Goal: Task Accomplishment & Management: Manage account settings

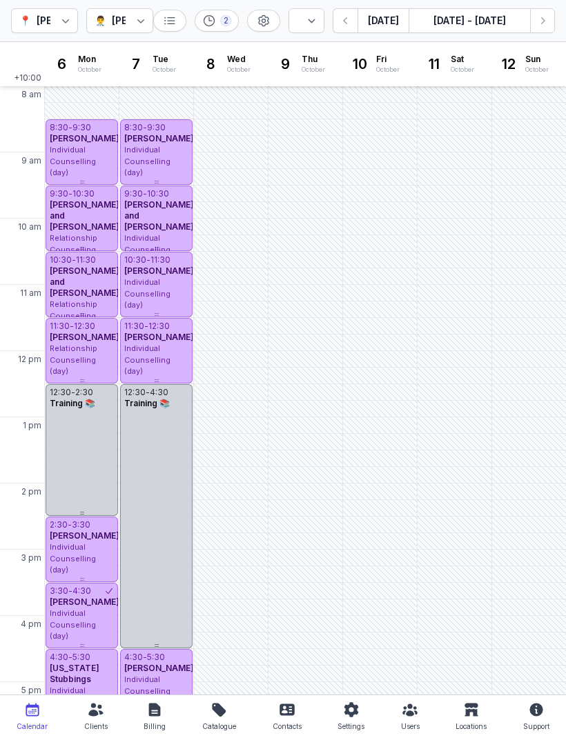
select select "week"
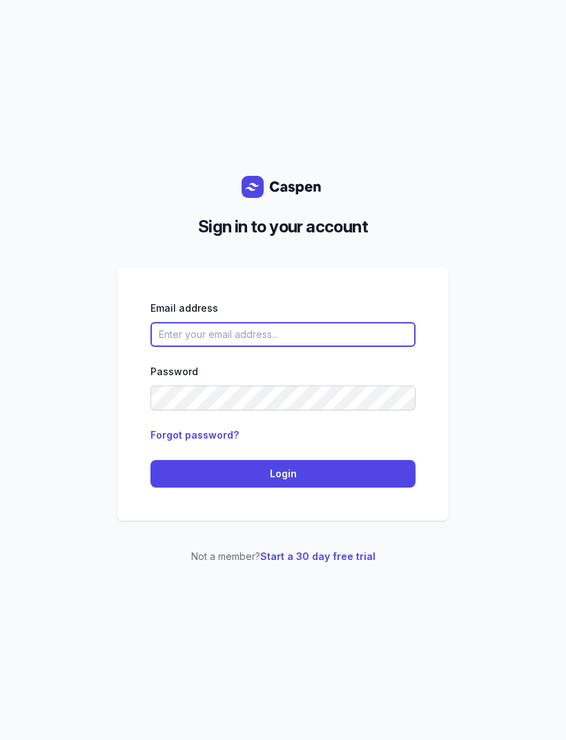
type input "[EMAIL_ADDRESS][DOMAIN_NAME]"
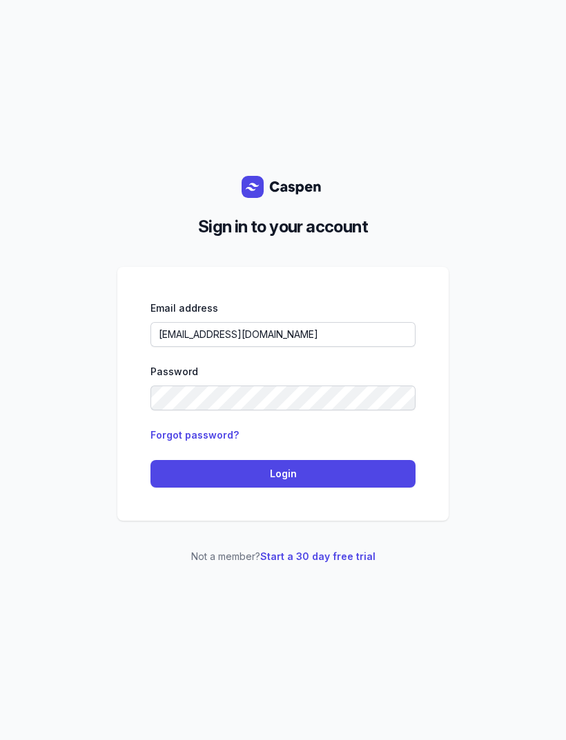
click at [351, 482] on span "Login" at bounding box center [283, 474] width 248 height 17
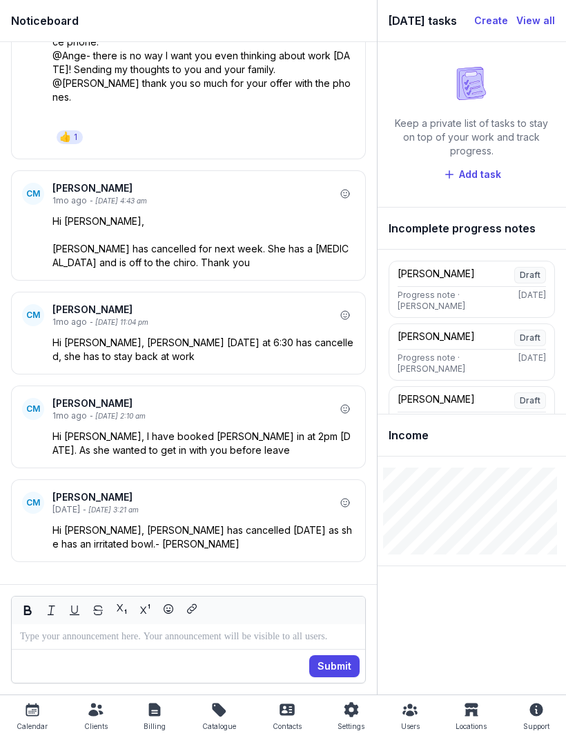
click at [38, 708] on icon at bounding box center [32, 710] width 17 height 17
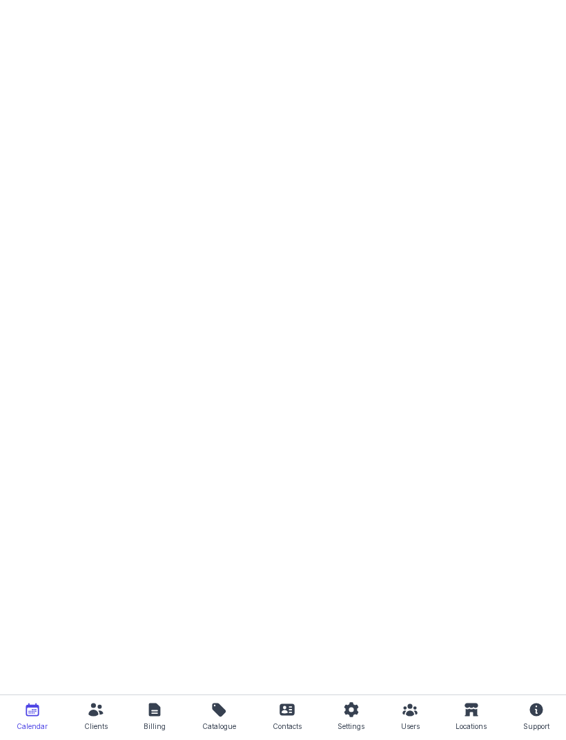
select select "week"
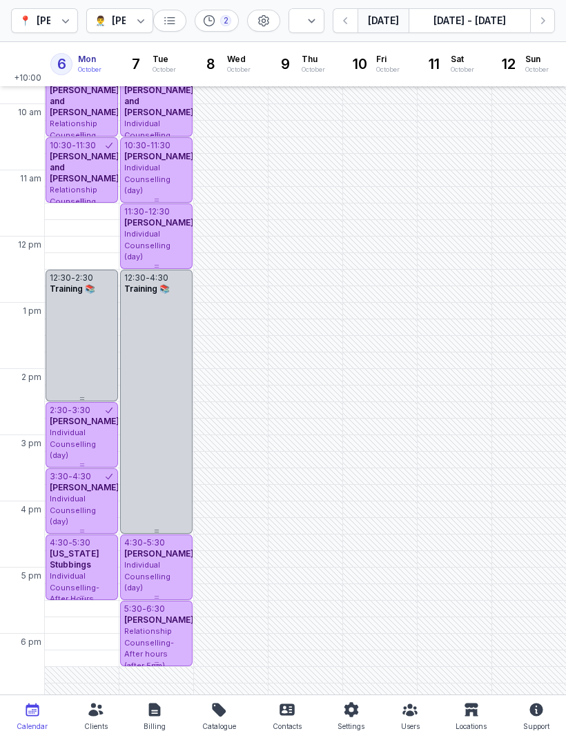
scroll to position [115, 0]
click at [90, 612] on div "5:30 PM - Mon" at bounding box center [81, 609] width 66 height 14
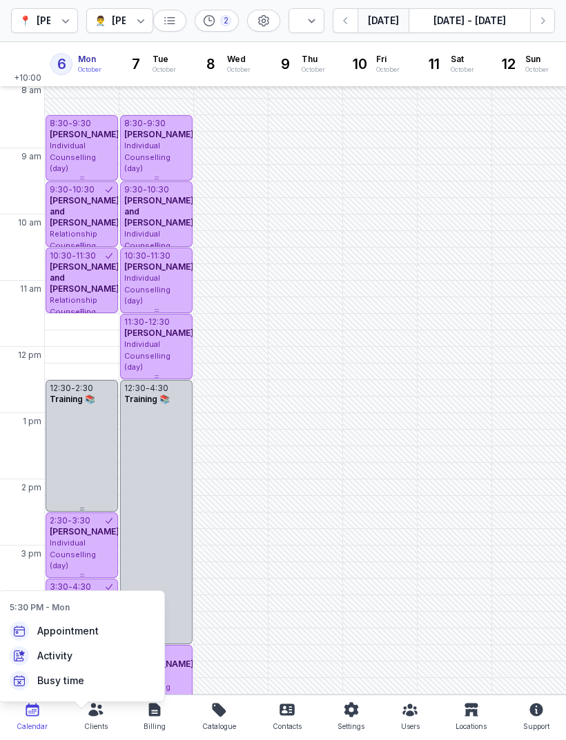
scroll to position [5, 0]
click at [77, 447] on div "12:30 - 2:30 Training 📚" at bounding box center [82, 445] width 72 height 132
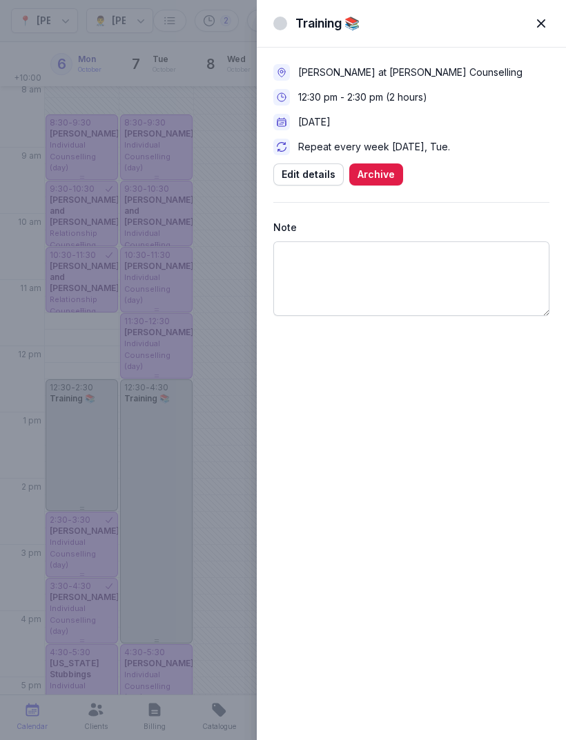
click at [312, 176] on span "Edit details" at bounding box center [308, 174] width 54 height 17
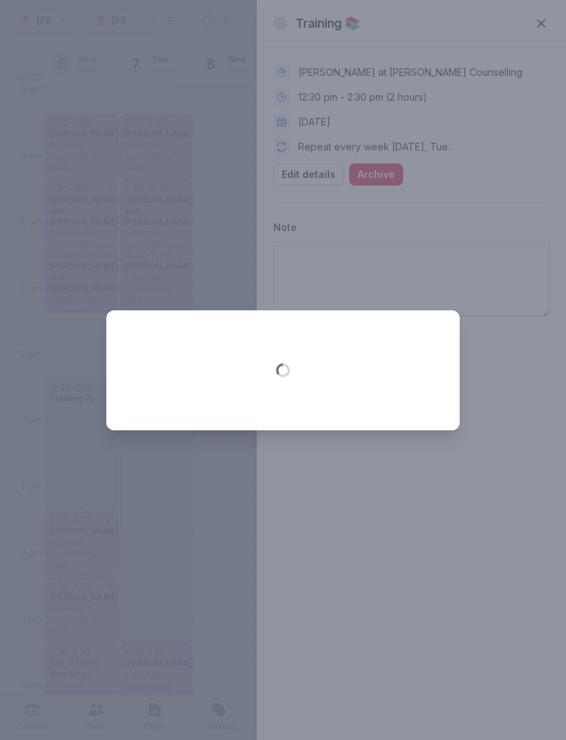
select select "12:30"
select select "14:30"
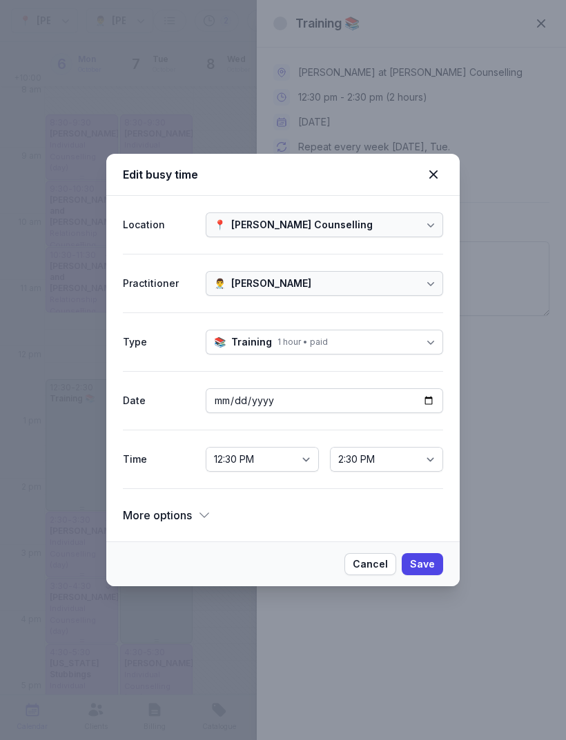
click at [286, 460] on select "12:00 AM 12:15 AM 12:30 AM 12:45 AM 1:00 AM 1:15 AM 1:30 AM 1:45 AM 2:00 AM 2:1…" at bounding box center [262, 459] width 113 height 25
select select "11:30"
click at [430, 564] on span "Save" at bounding box center [422, 564] width 25 height 17
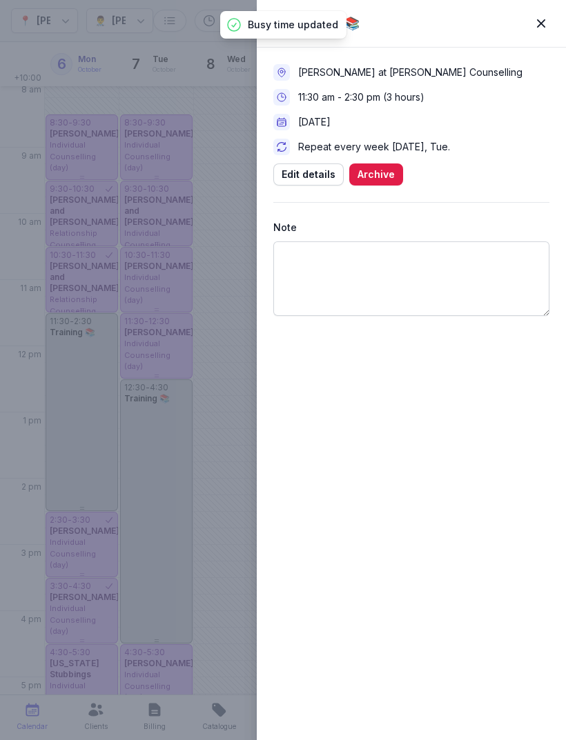
click at [544, 30] on span "button" at bounding box center [541, 23] width 30 height 30
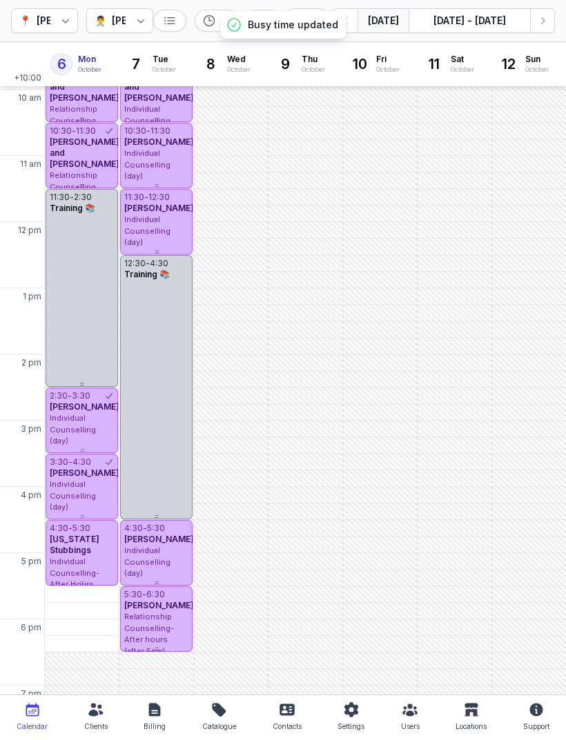
scroll to position [150, 0]
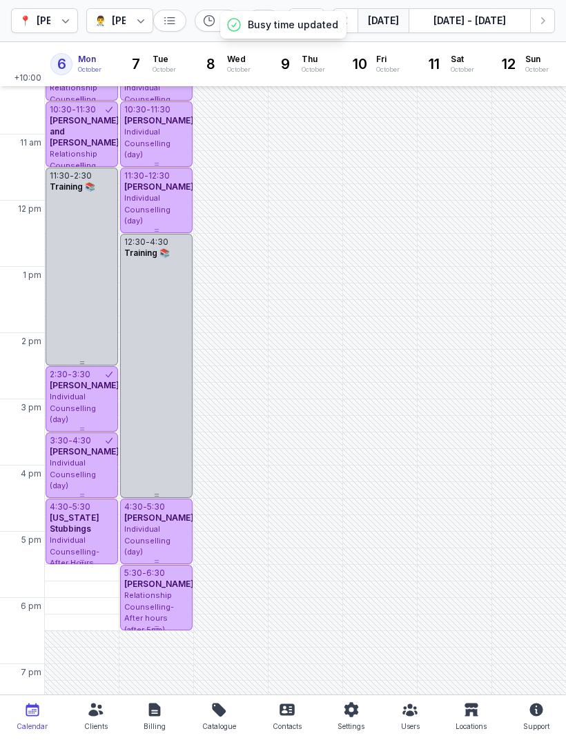
click at [89, 578] on div "5:30 PM - Mon" at bounding box center [81, 573] width 66 height 14
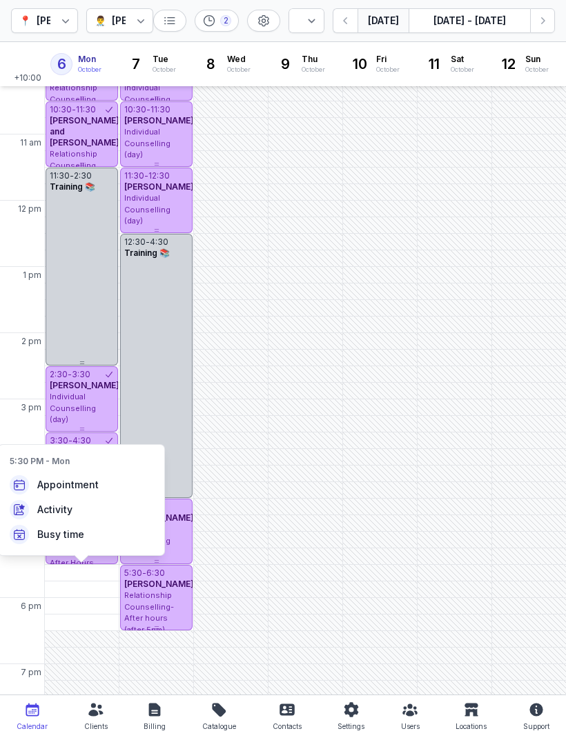
click at [63, 535] on span "Busy time" at bounding box center [60, 535] width 47 height 14
select select
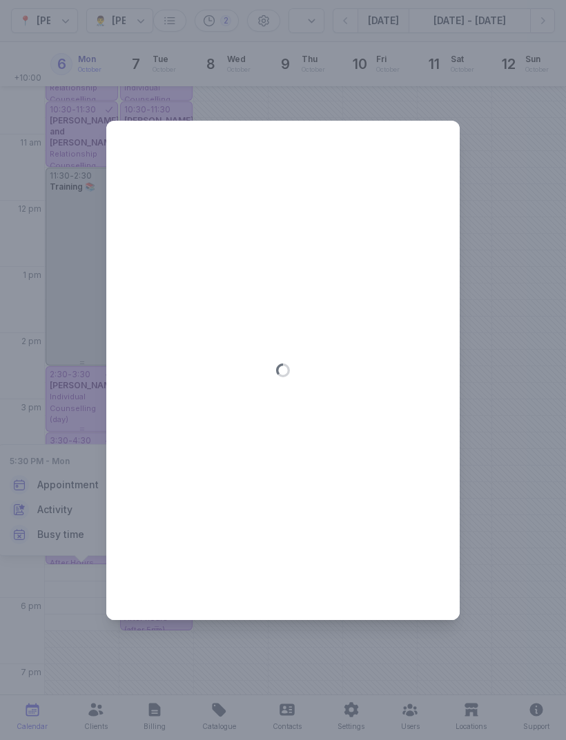
type input "2025-10-06"
select select "17:30"
select select "18:30"
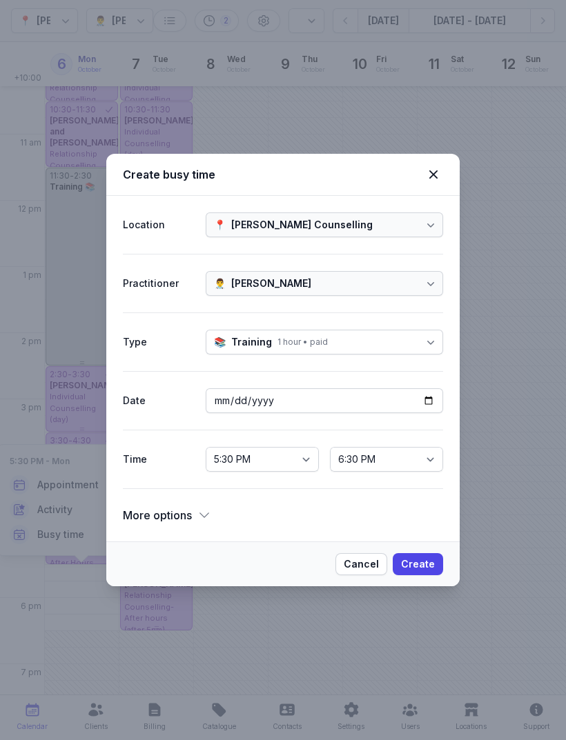
click at [426, 565] on span "Create" at bounding box center [418, 564] width 34 height 17
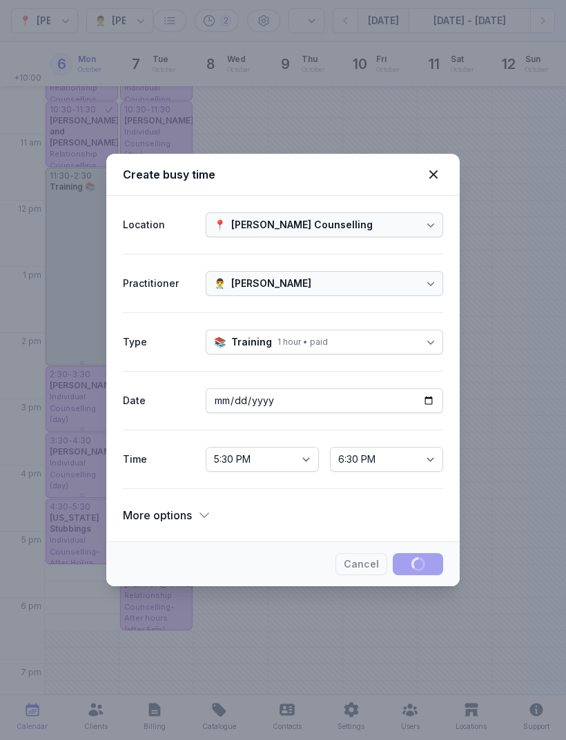
select select
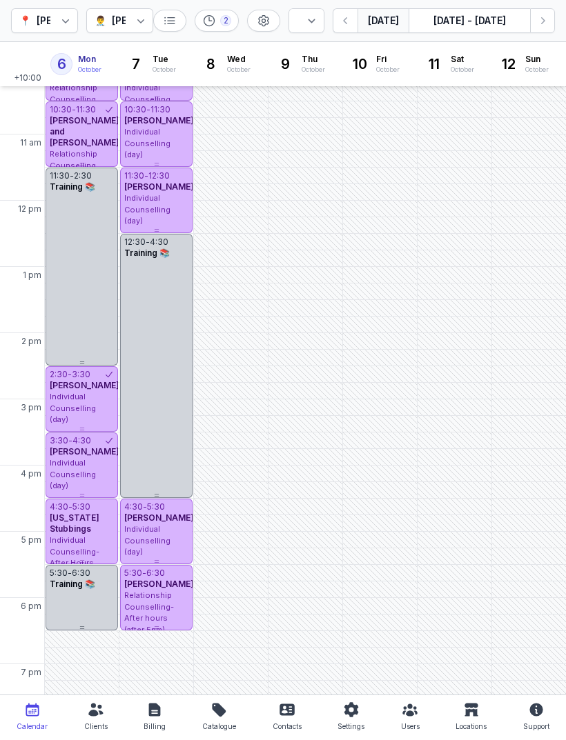
click at [141, 23] on icon at bounding box center [141, 21] width 14 height 14
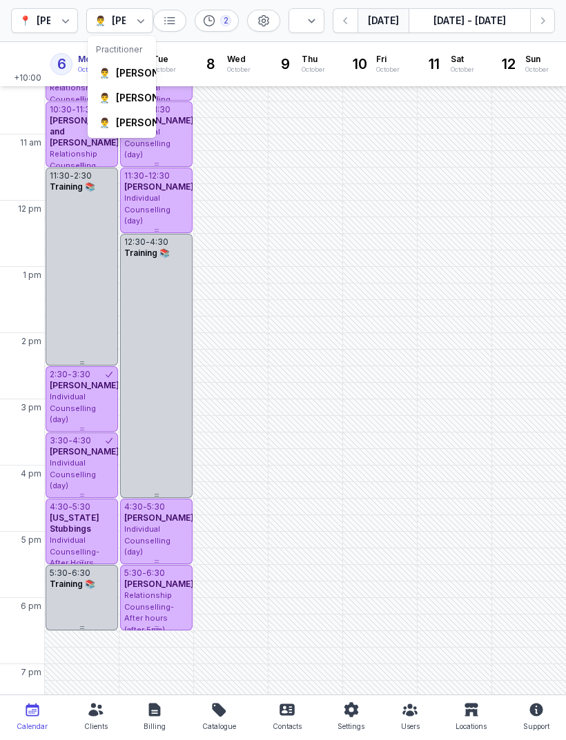
click at [129, 74] on div "Courtney McAliece" at bounding box center [156, 73] width 80 height 14
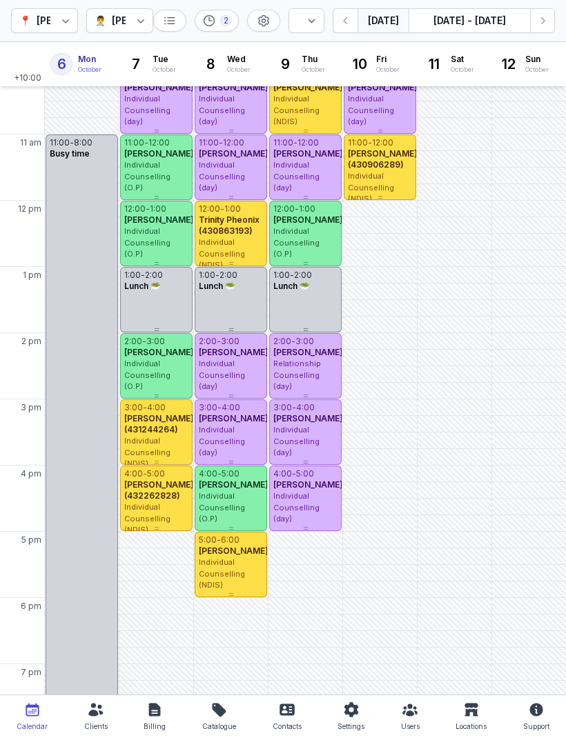
click at [386, 15] on button "[DATE]" at bounding box center [382, 20] width 51 height 25
